Goal: Transaction & Acquisition: Purchase product/service

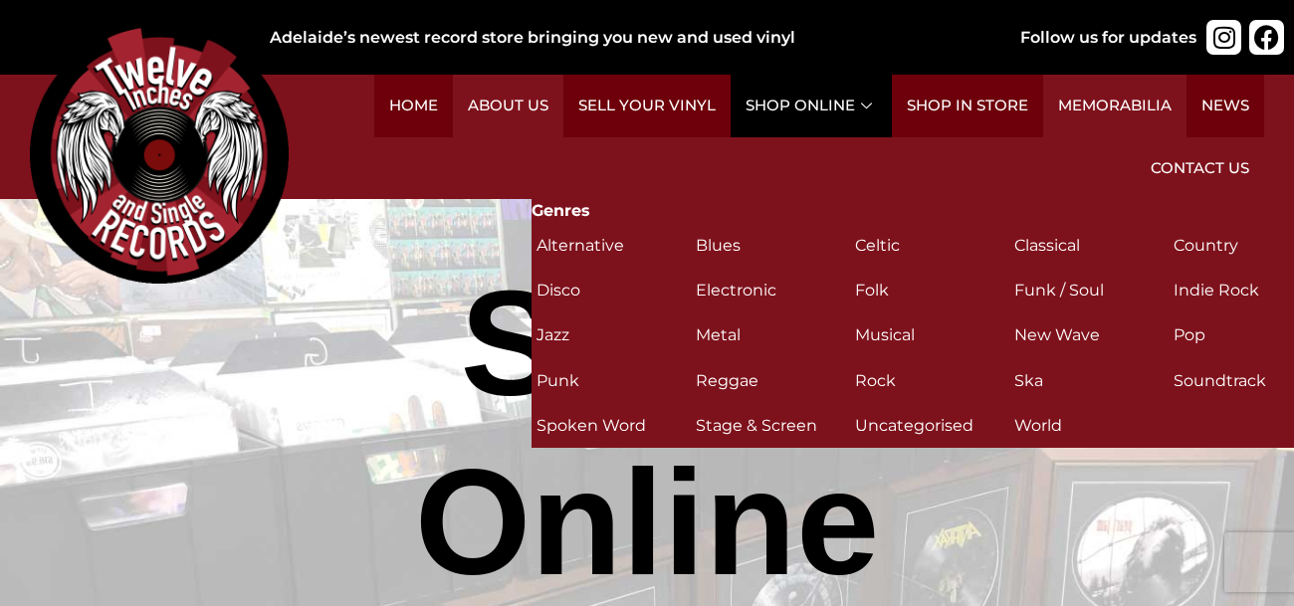
click at [803, 92] on link "Shop Online" at bounding box center [811, 106] width 161 height 63
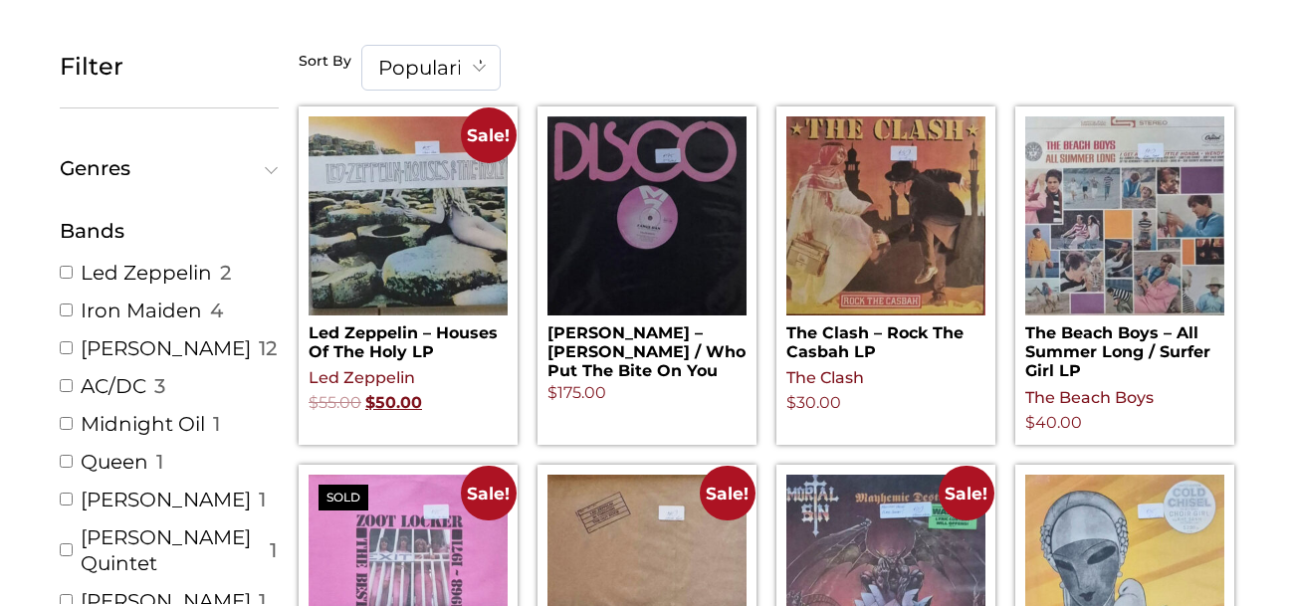
click at [160, 167] on span "Genres" at bounding box center [165, 168] width 210 height 20
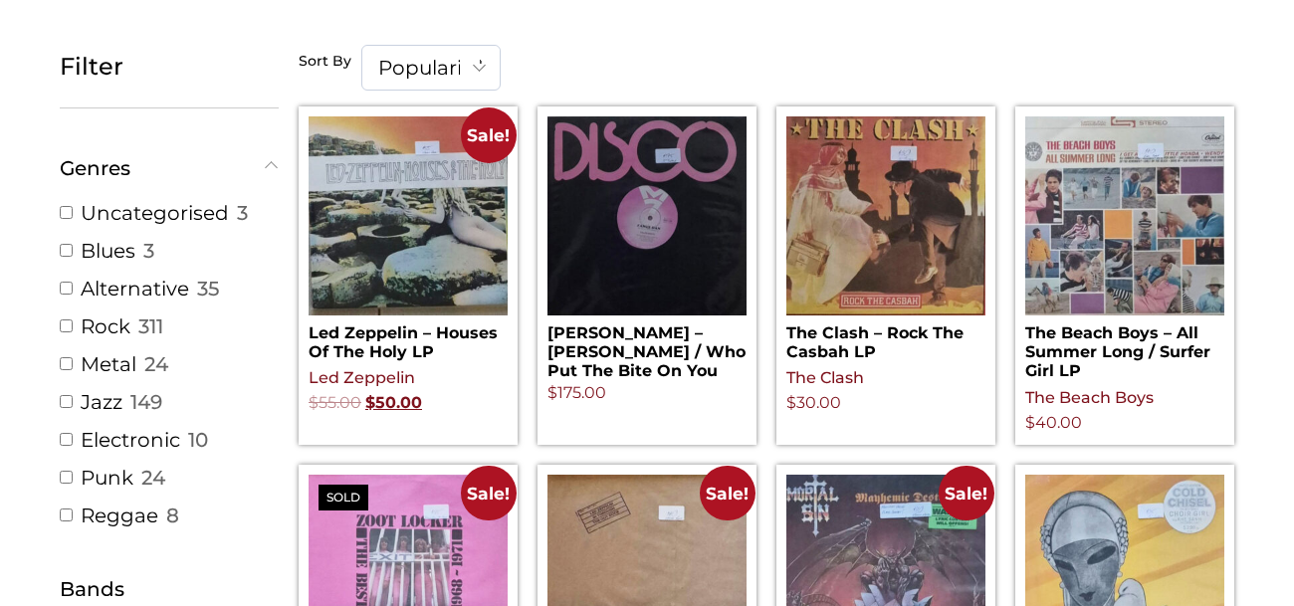
click at [224, 165] on span "Genres" at bounding box center [165, 168] width 210 height 20
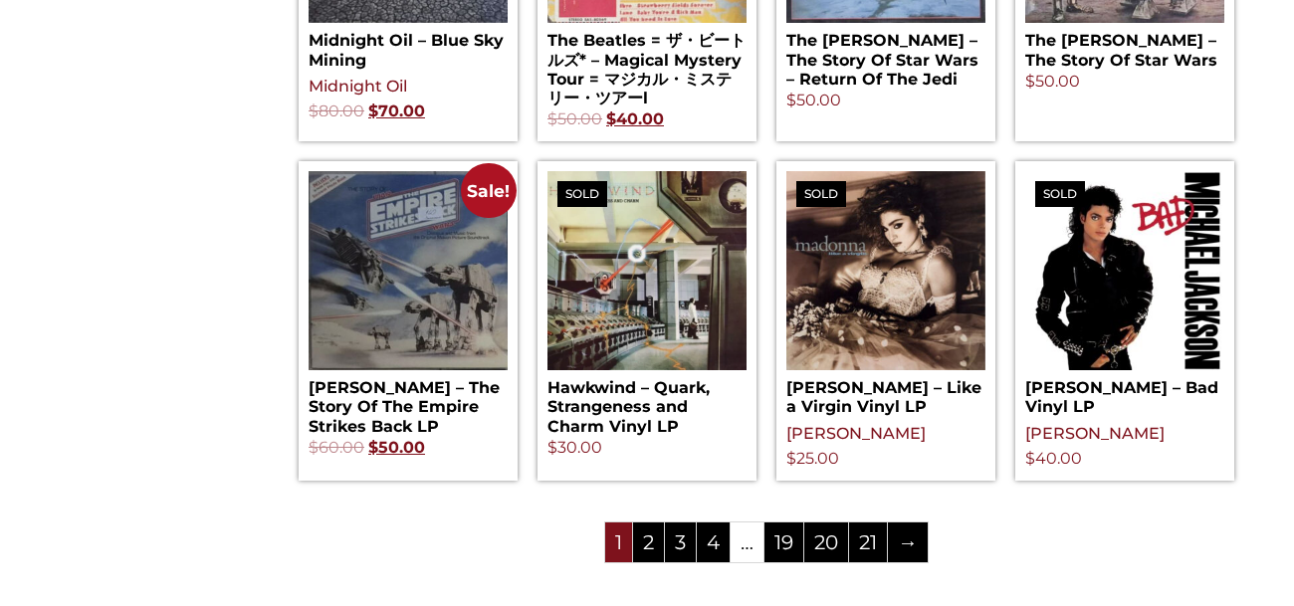
scroll to position [2112, 0]
